Goal: Task Accomplishment & Management: Use online tool/utility

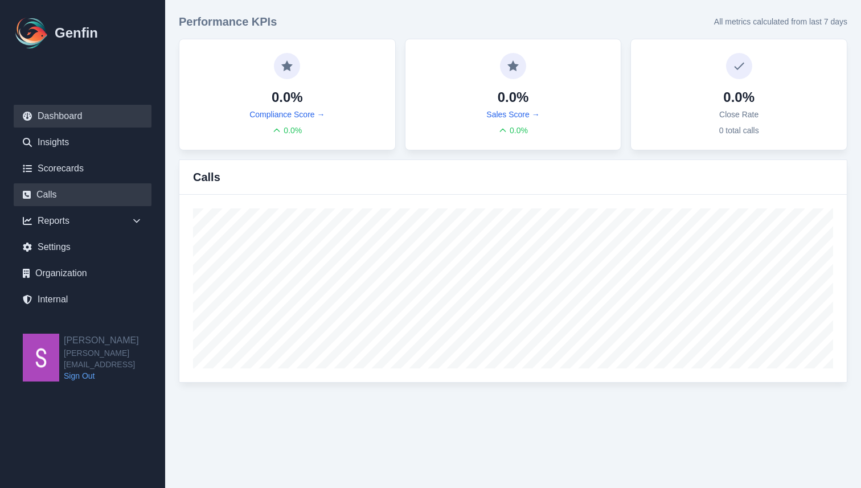
click at [71, 200] on link "Calls" at bounding box center [83, 194] width 138 height 23
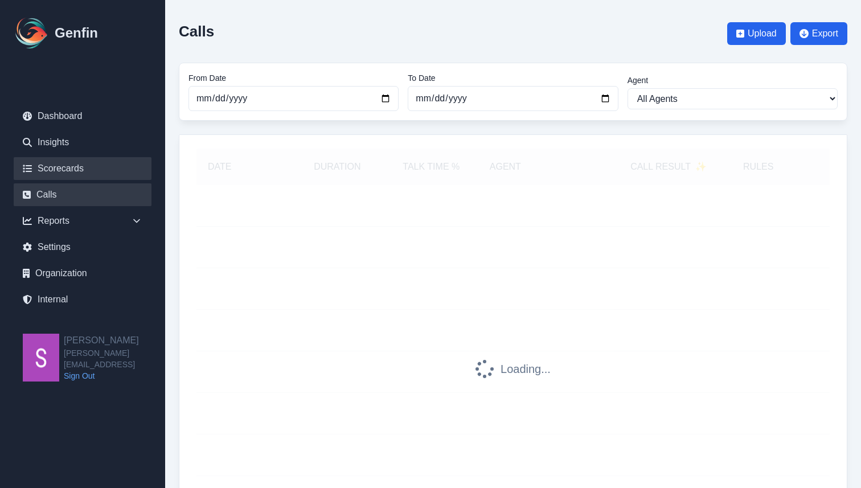
click at [98, 169] on link "Scorecards" at bounding box center [83, 168] width 138 height 23
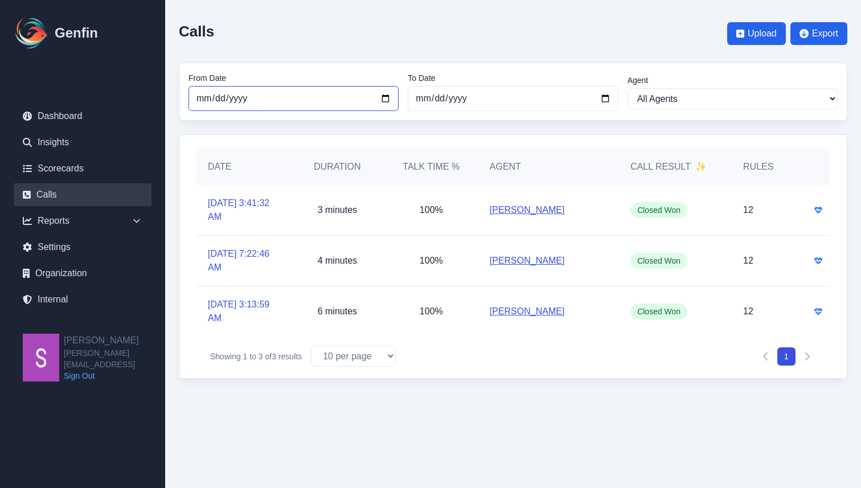
click at [385, 98] on input "2025-08-01" at bounding box center [293, 98] width 210 height 25
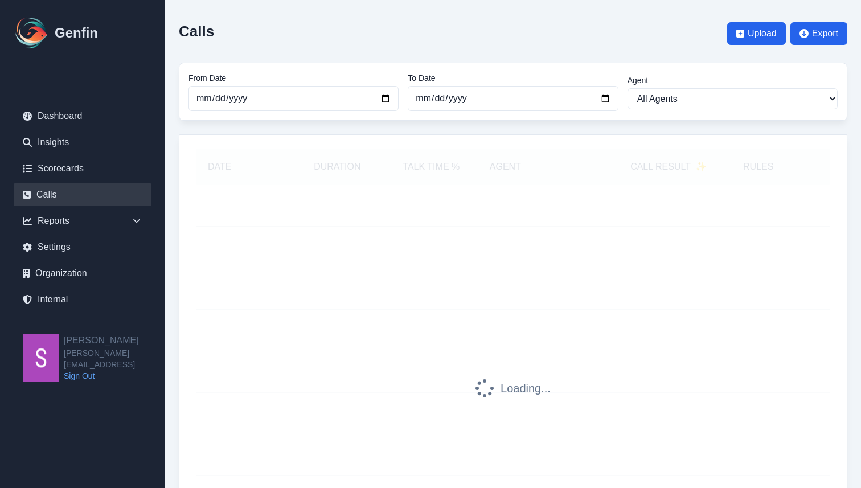
type input "[DATE]"
click at [340, 45] on div "Calls Upload Export" at bounding box center [513, 34] width 668 height 40
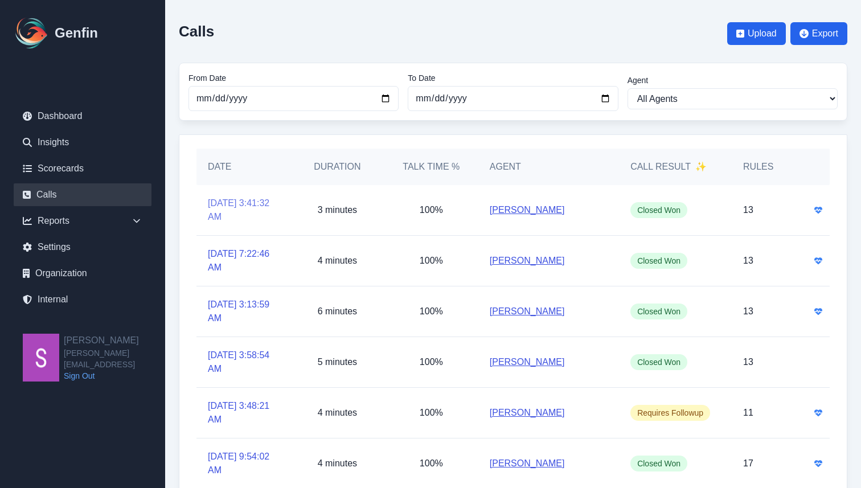
click at [235, 215] on link "[DATE] 3:41:32 AM" at bounding box center [243, 209] width 71 height 27
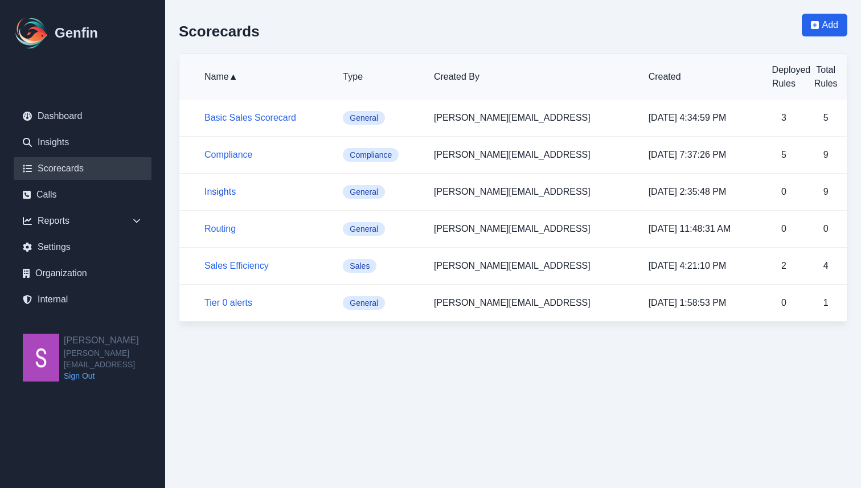
click at [221, 194] on link "Insights" at bounding box center [219, 192] width 31 height 10
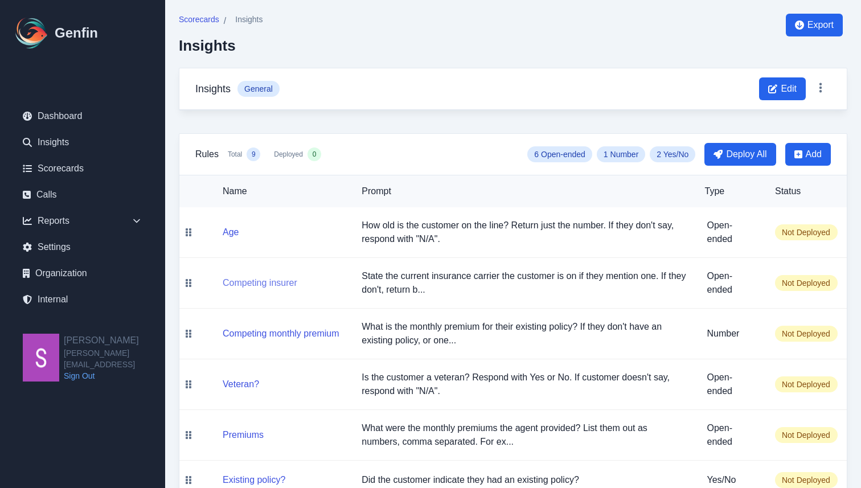
click at [262, 284] on button "Competing insurer" at bounding box center [260, 283] width 75 height 14
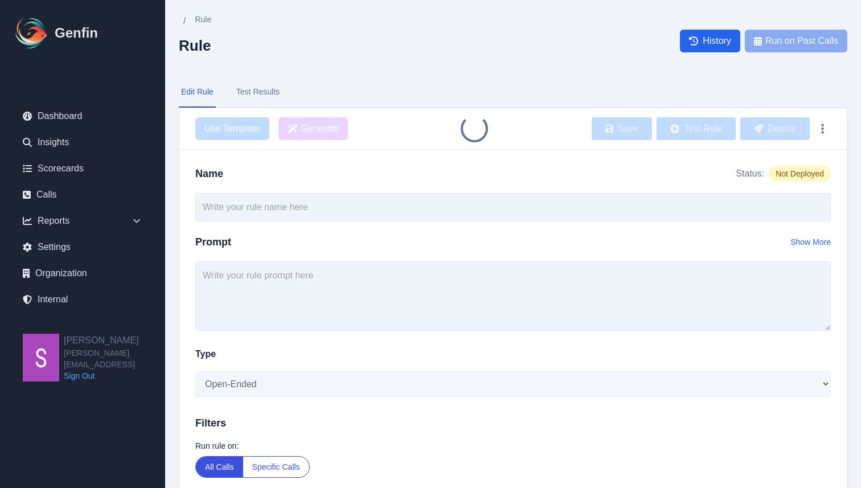
type input "Competing insurer"
type textarea "State the current insurance carrier the customer is on if they mention one. If …"
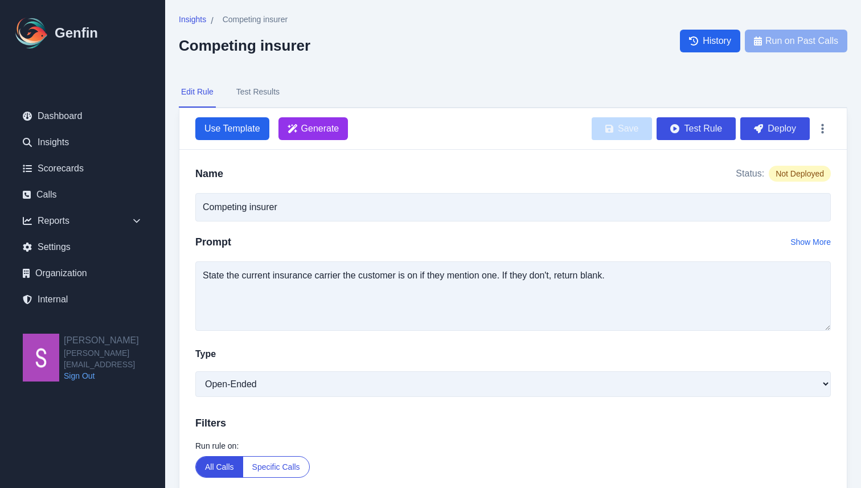
click at [273, 91] on button "Test Results" at bounding box center [258, 92] width 48 height 31
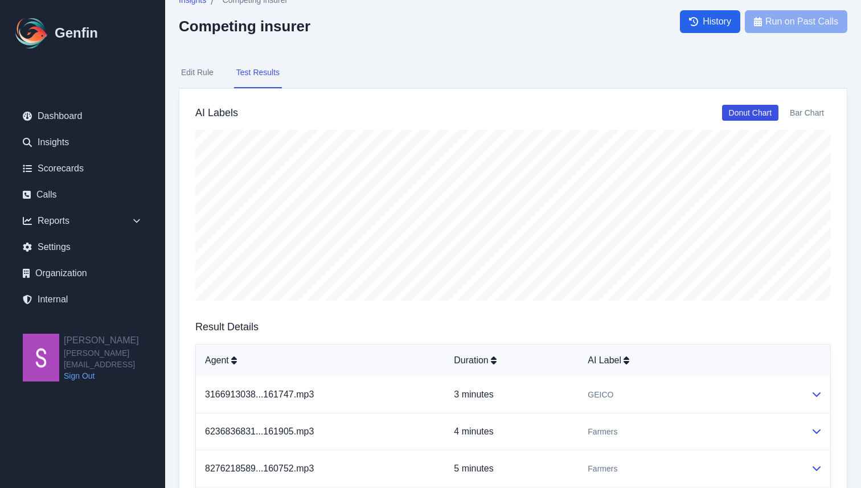
scroll to position [24, 0]
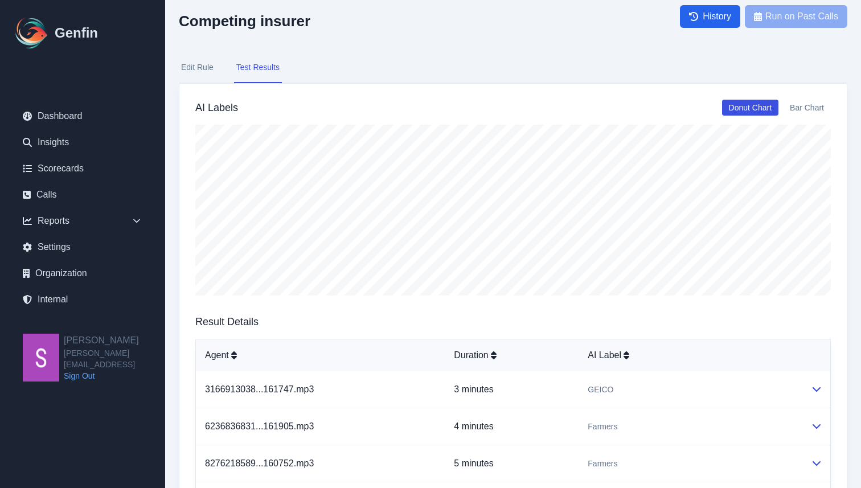
click at [200, 68] on button "Edit Rule" at bounding box center [197, 67] width 37 height 31
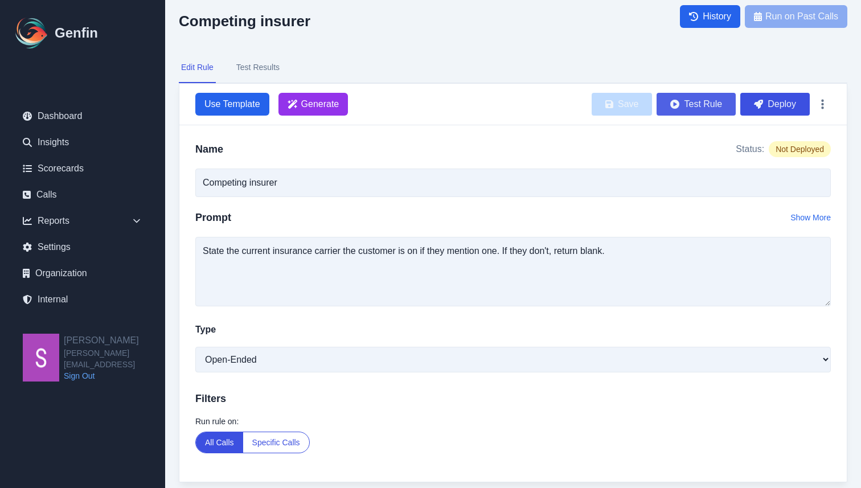
click at [677, 106] on icon "submit" at bounding box center [674, 104] width 9 height 9
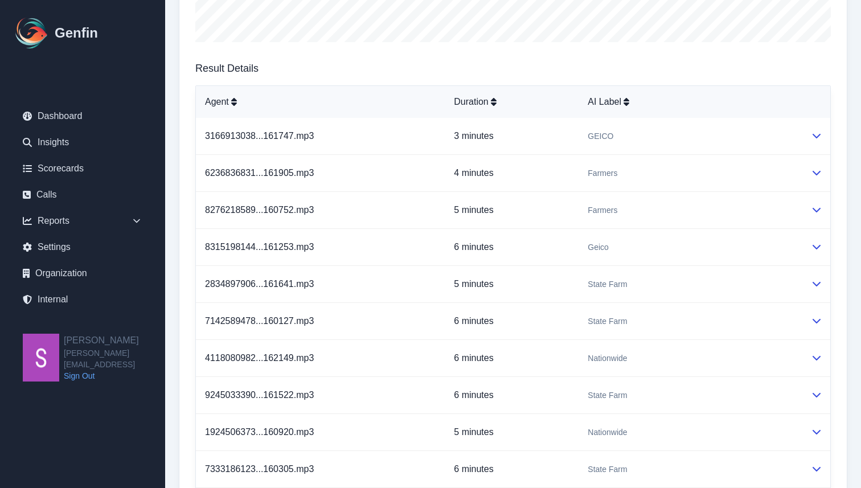
scroll to position [0, 0]
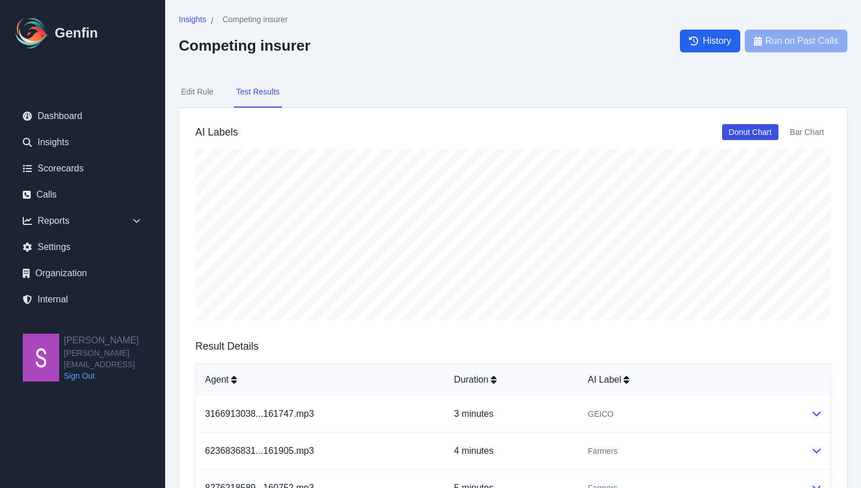
click at [206, 88] on button "Edit Rule" at bounding box center [197, 92] width 37 height 31
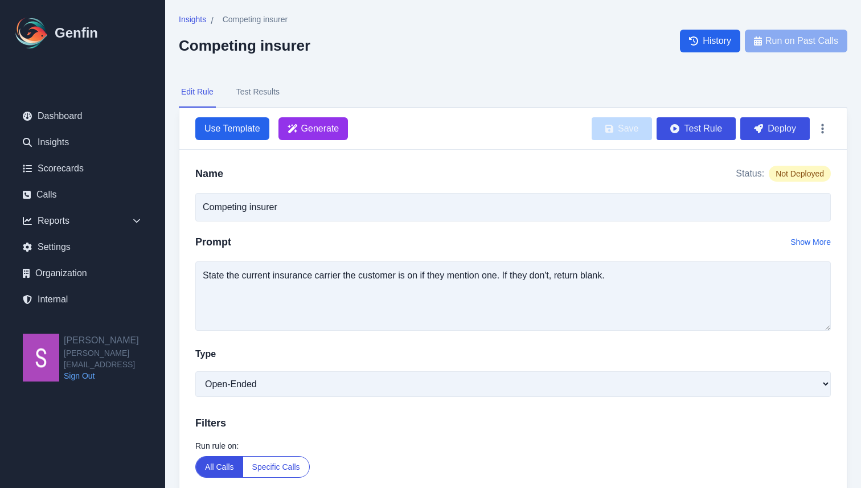
click at [263, 86] on button "Test Results" at bounding box center [258, 92] width 48 height 31
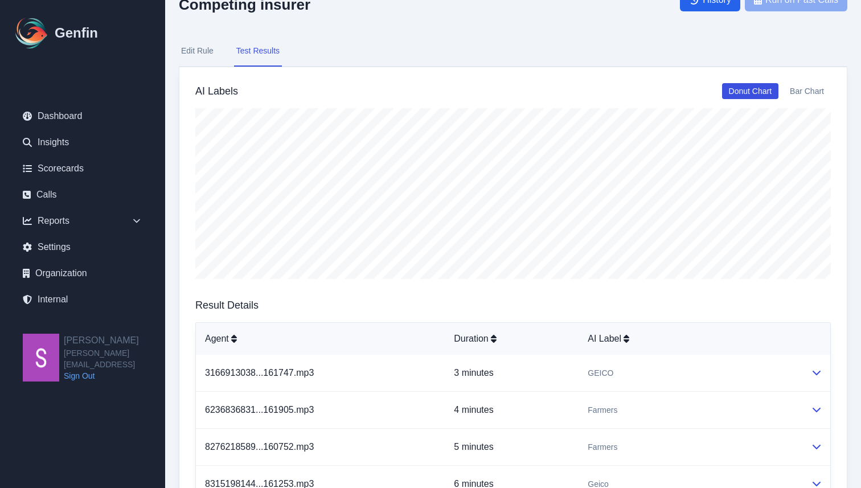
scroll to position [56, 0]
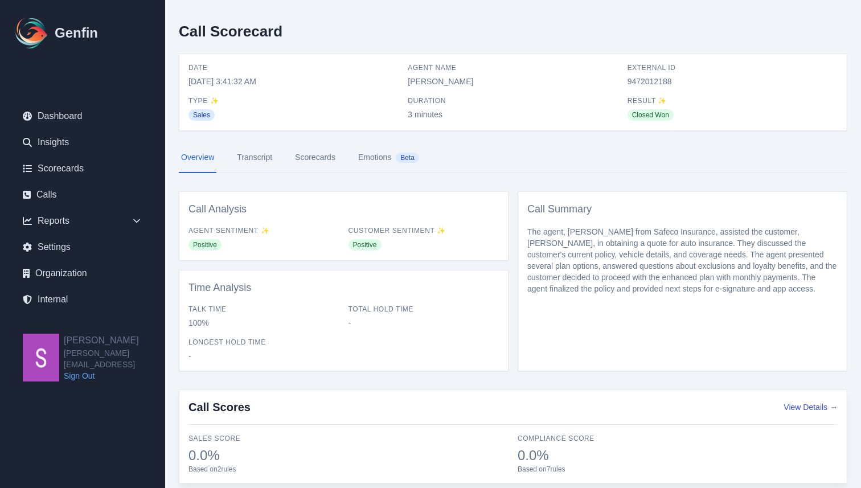
click at [256, 157] on link "Transcript" at bounding box center [255, 157] width 40 height 31
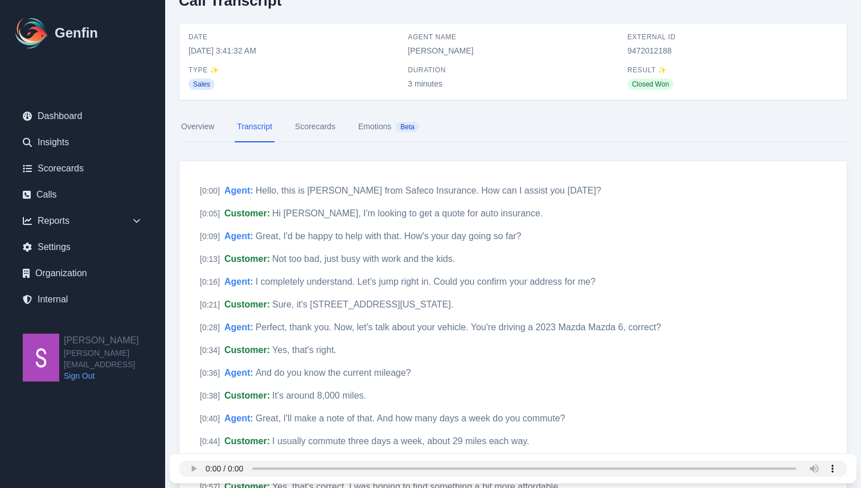
scroll to position [42, 0]
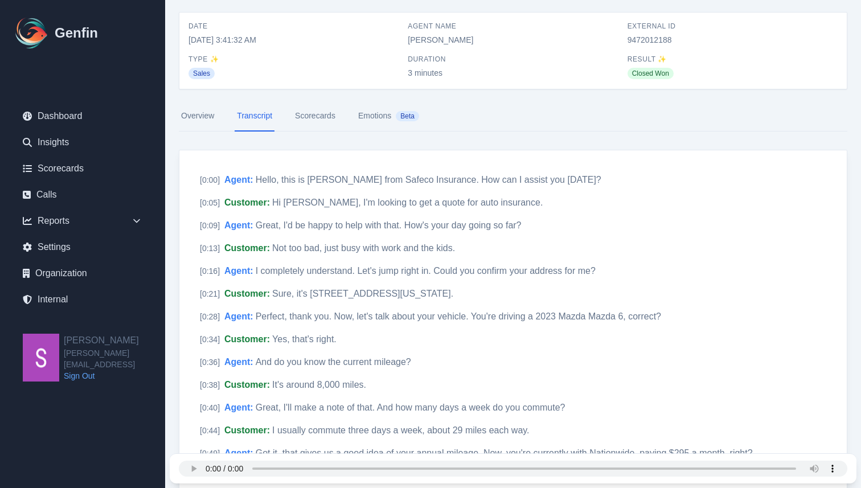
click at [312, 115] on link "Scorecards" at bounding box center [315, 116] width 45 height 31
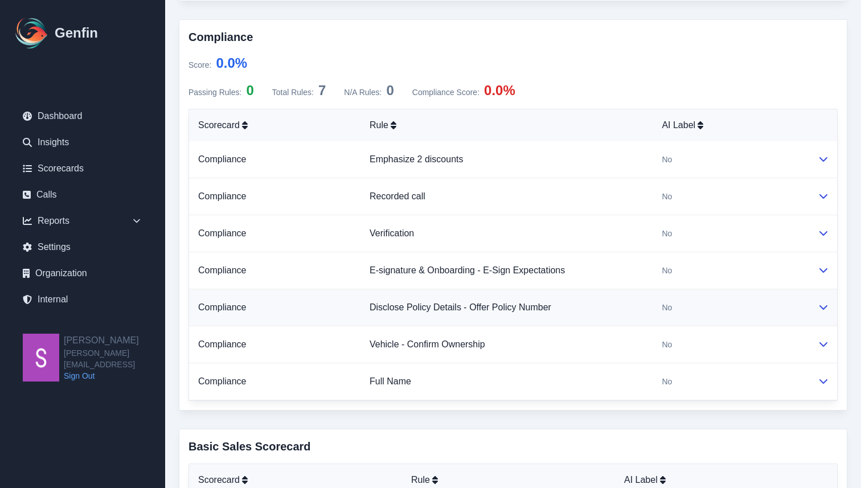
scroll to position [520, 0]
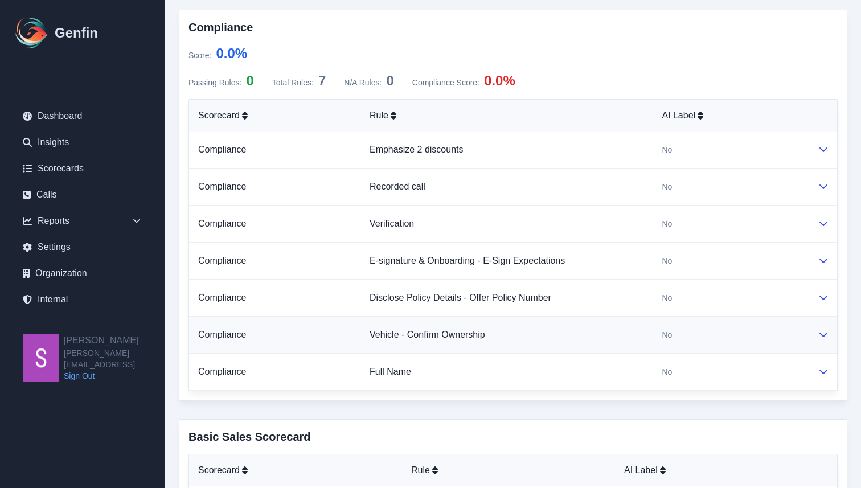
click at [820, 333] on icon at bounding box center [823, 334] width 8 height 5
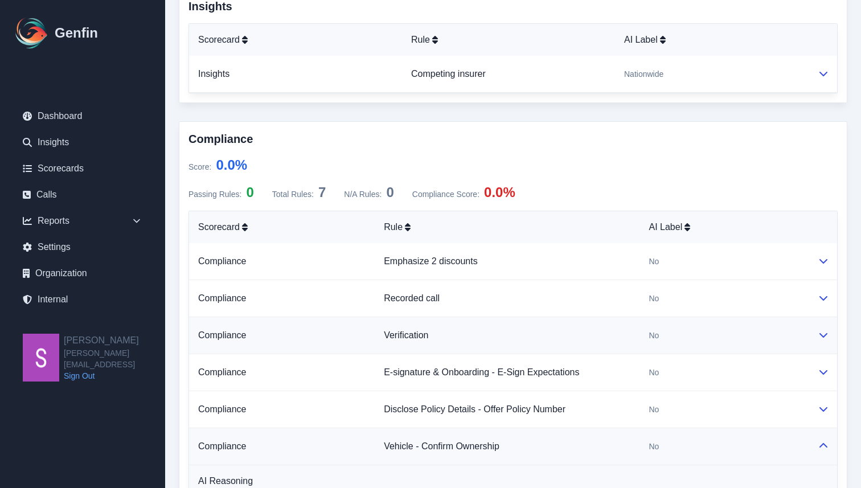
scroll to position [0, 0]
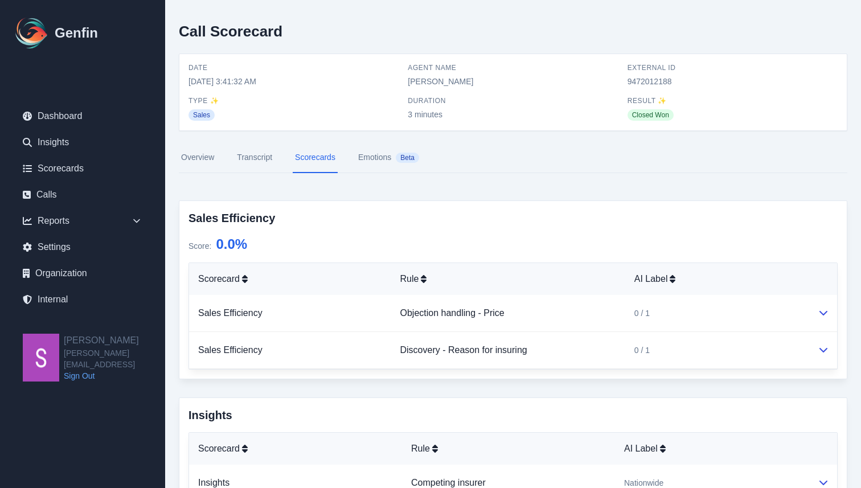
click at [264, 155] on link "Transcript" at bounding box center [255, 157] width 40 height 31
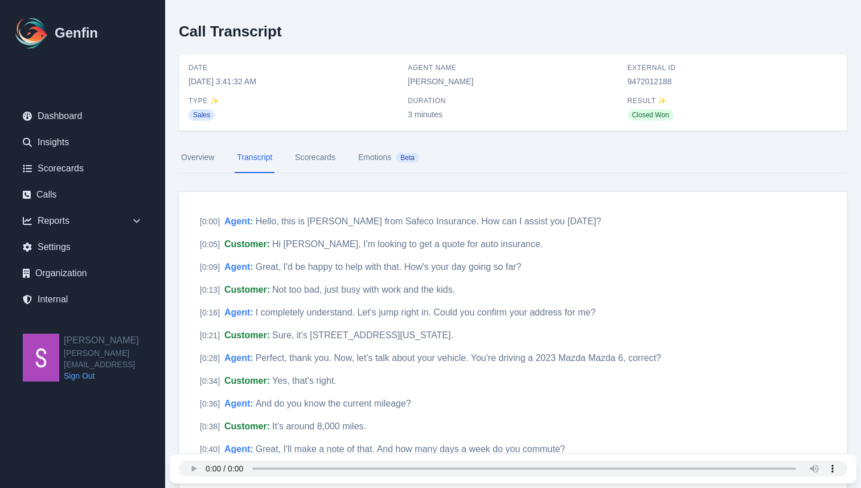
click at [314, 151] on link "Scorecards" at bounding box center [315, 157] width 45 height 31
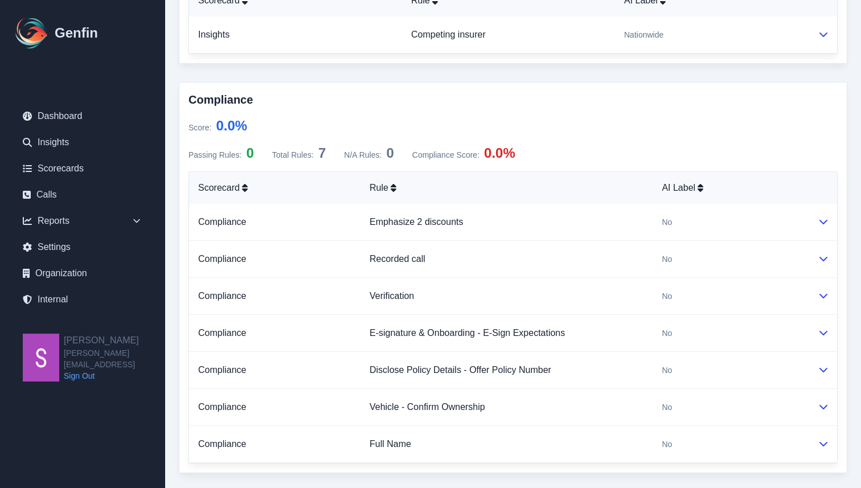
scroll to position [469, 0]
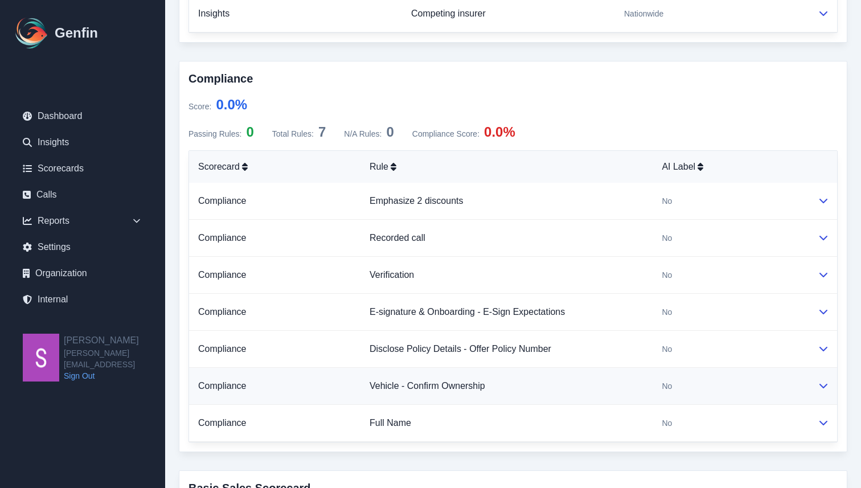
click at [825, 387] on icon at bounding box center [823, 386] width 8 height 5
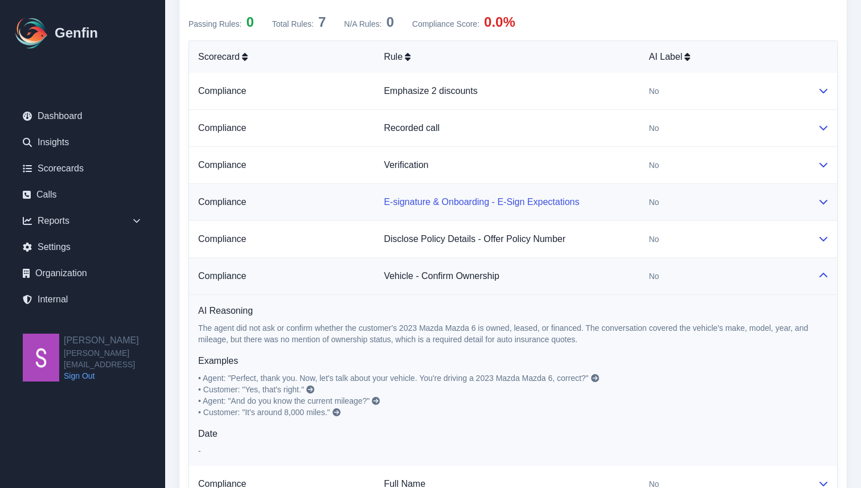
scroll to position [580, 0]
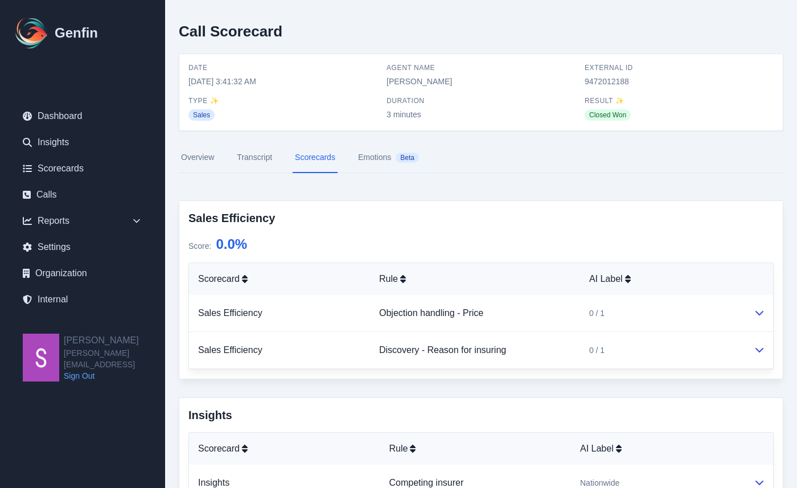
click at [253, 158] on link "Transcript" at bounding box center [255, 157] width 40 height 31
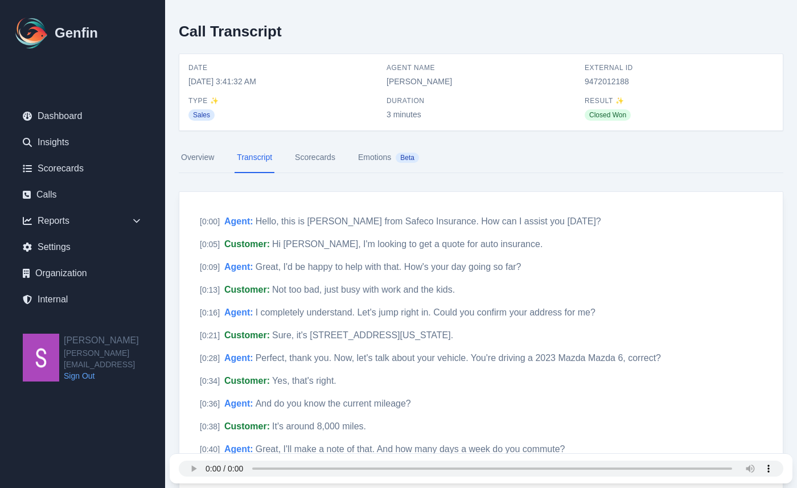
click at [313, 157] on link "Scorecards" at bounding box center [315, 157] width 45 height 31
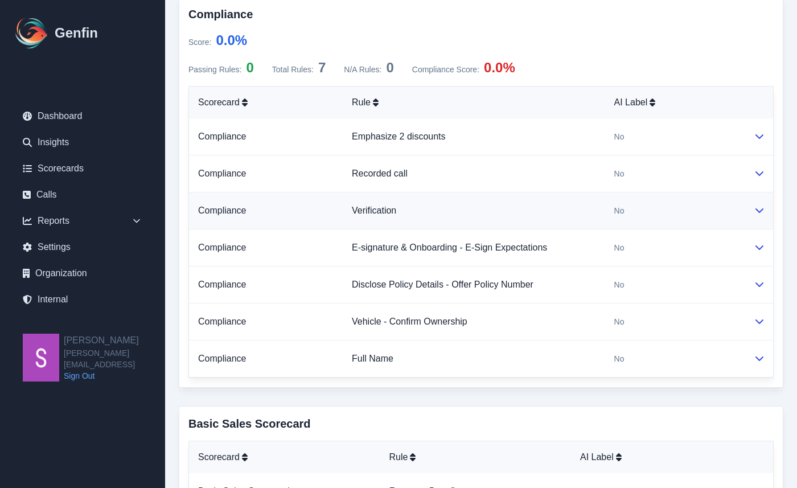
scroll to position [546, 0]
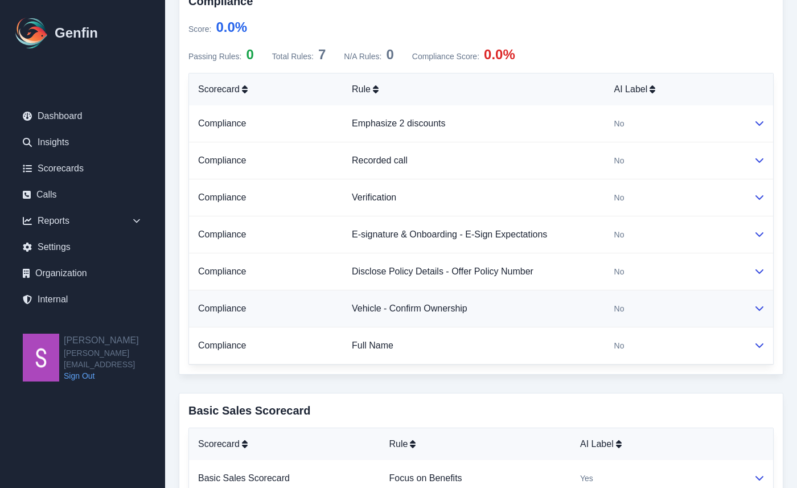
click at [755, 304] on icon at bounding box center [759, 307] width 9 height 9
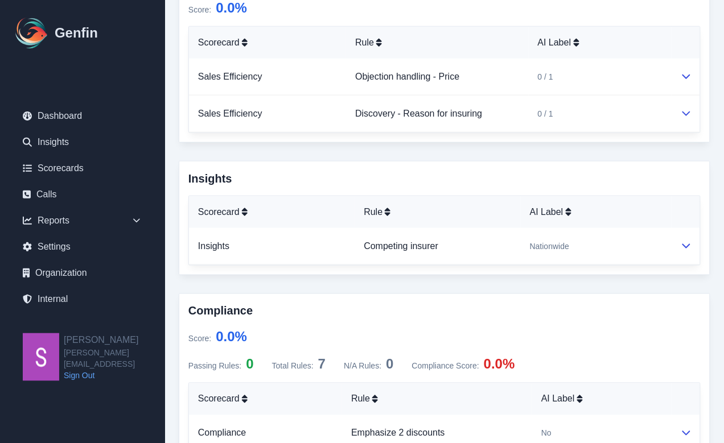
scroll to position [194, 0]
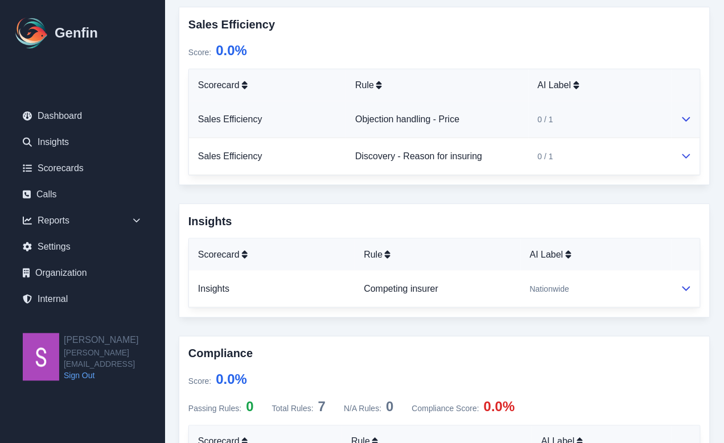
click at [688, 120] on icon at bounding box center [687, 119] width 8 height 5
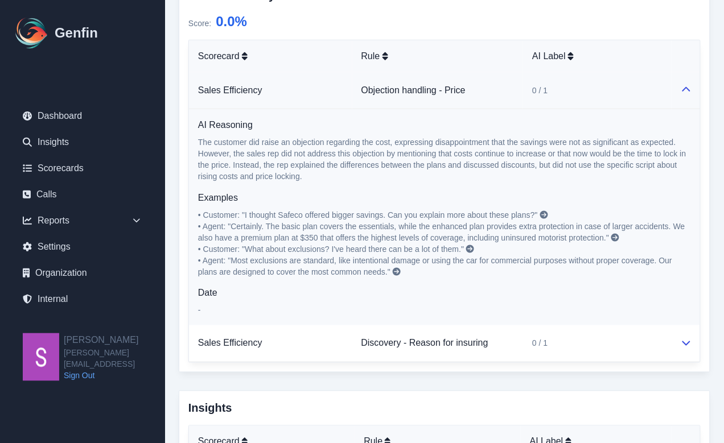
scroll to position [200, 0]
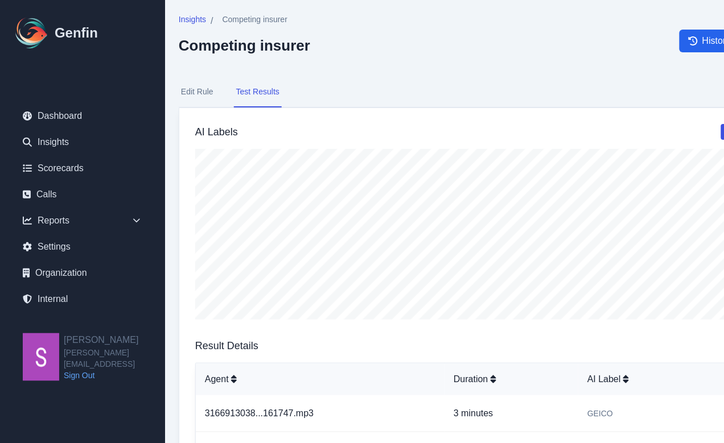
click at [186, 98] on button "Edit Rule" at bounding box center [197, 92] width 37 height 31
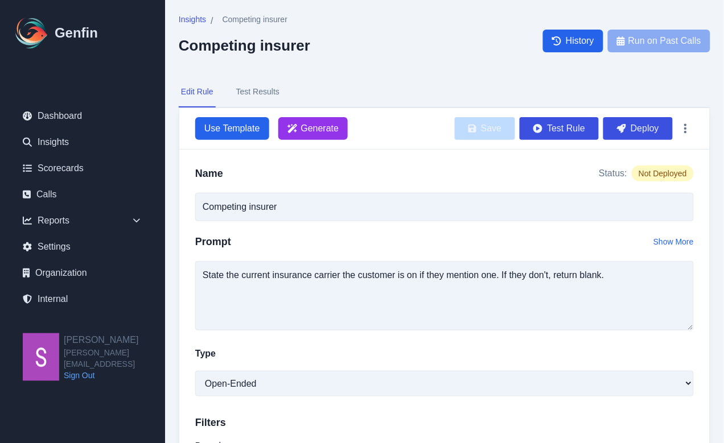
scroll to position [28, 0]
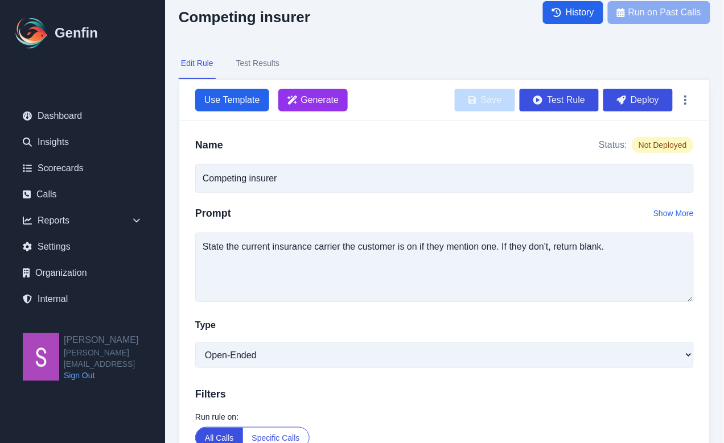
click at [268, 65] on button "Test Results" at bounding box center [258, 63] width 48 height 31
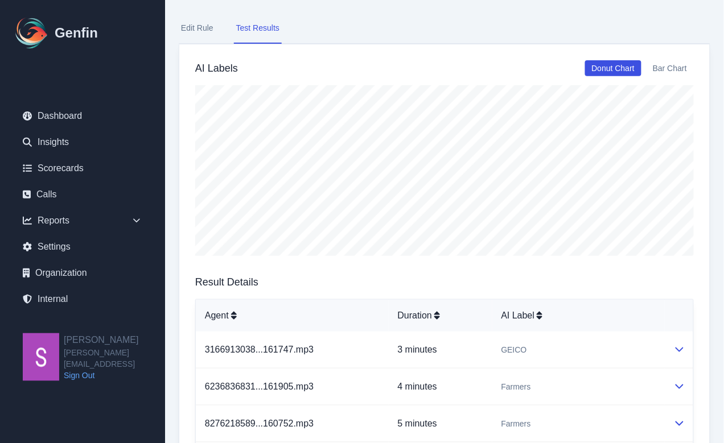
scroll to position [63, 0]
